Goal: Transaction & Acquisition: Download file/media

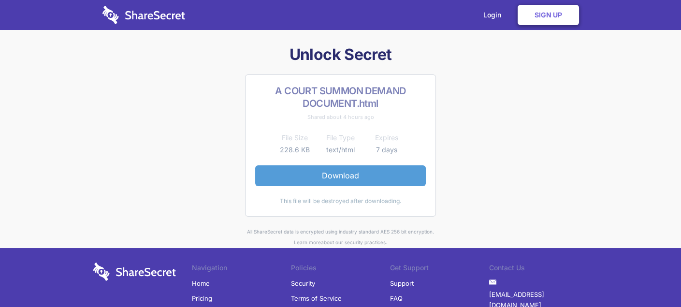
click at [366, 179] on link "Download" at bounding box center [340, 175] width 171 height 20
click at [344, 172] on link "Download" at bounding box center [340, 175] width 171 height 20
